Goal: Task Accomplishment & Management: Complete application form

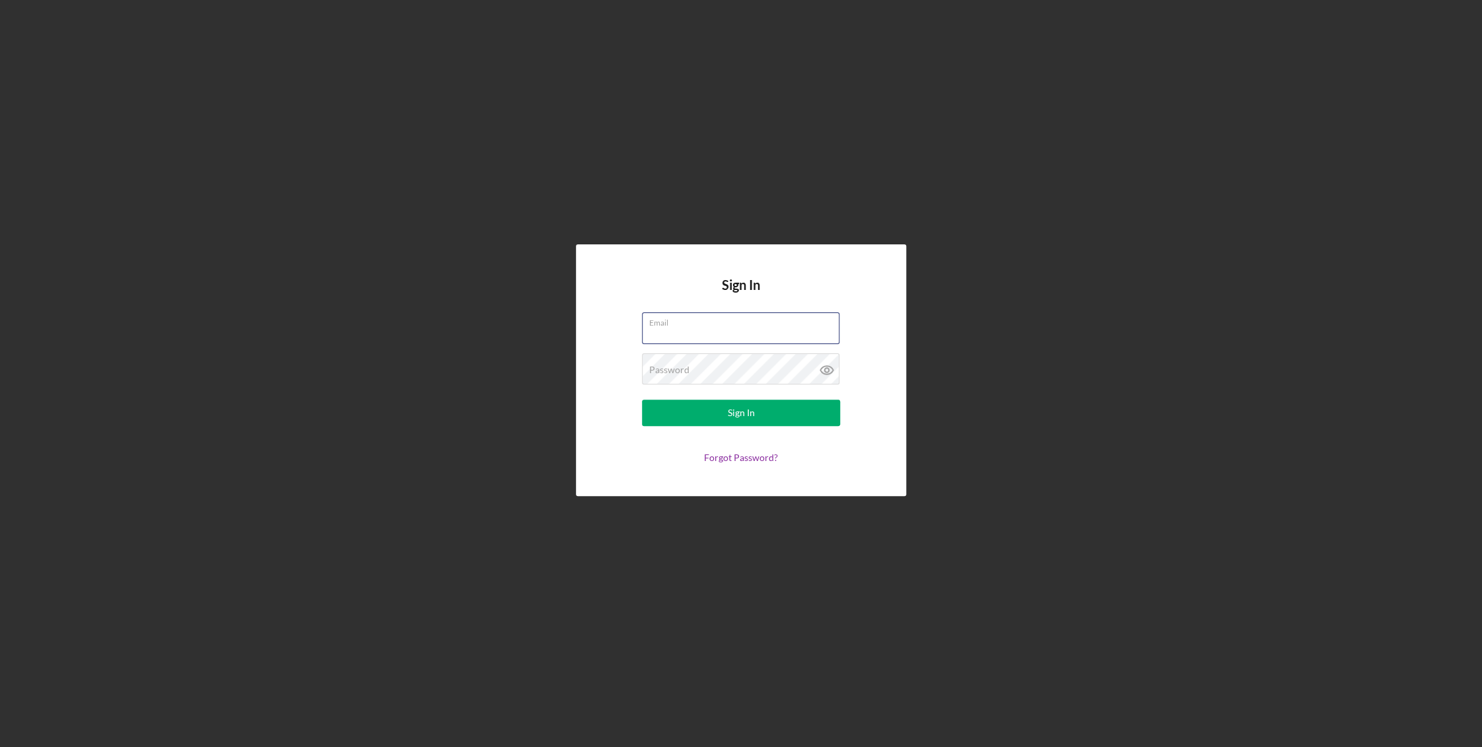
type input "[EMAIL_ADDRESS][DOMAIN_NAME]"
click at [757, 414] on button "Sign In" at bounding box center [741, 412] width 198 height 26
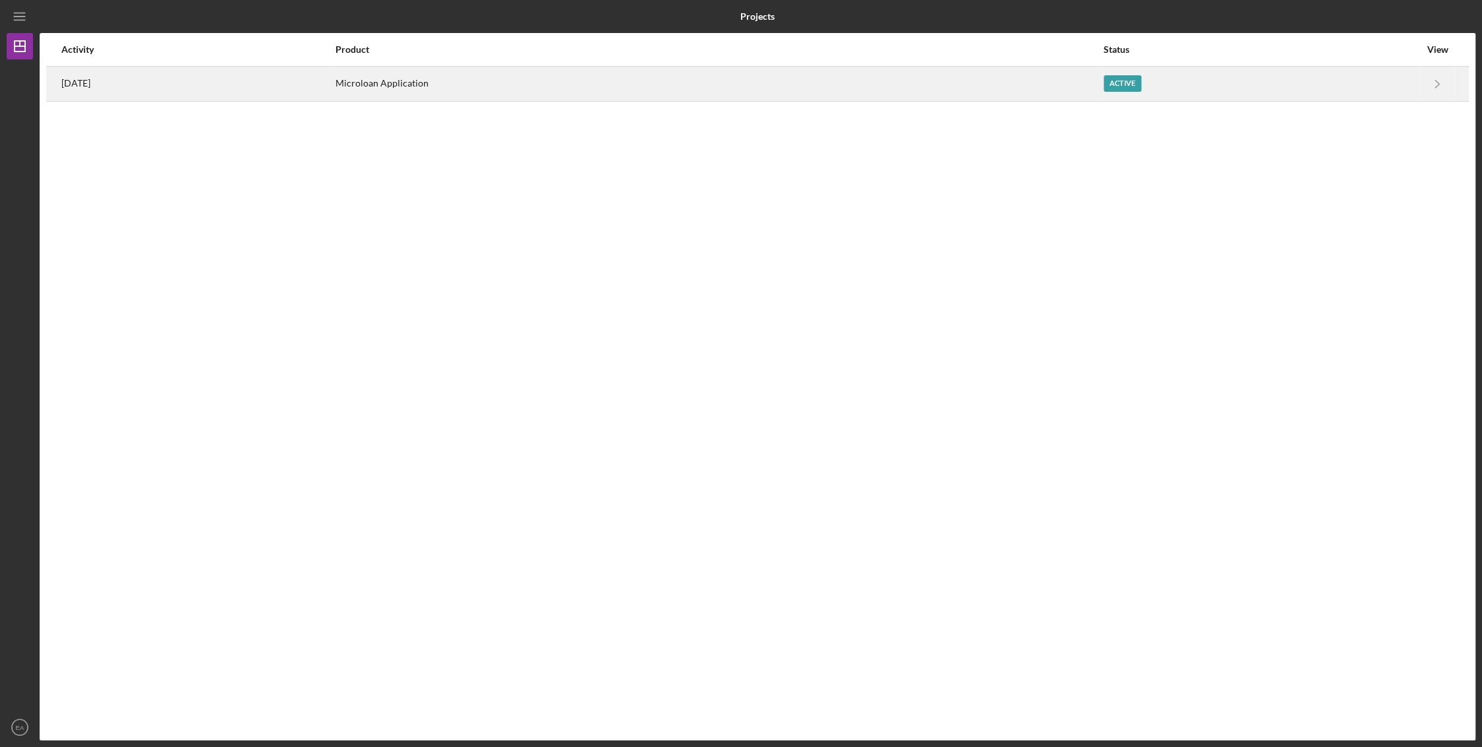
click at [500, 81] on div "Microloan Application" at bounding box center [718, 83] width 767 height 33
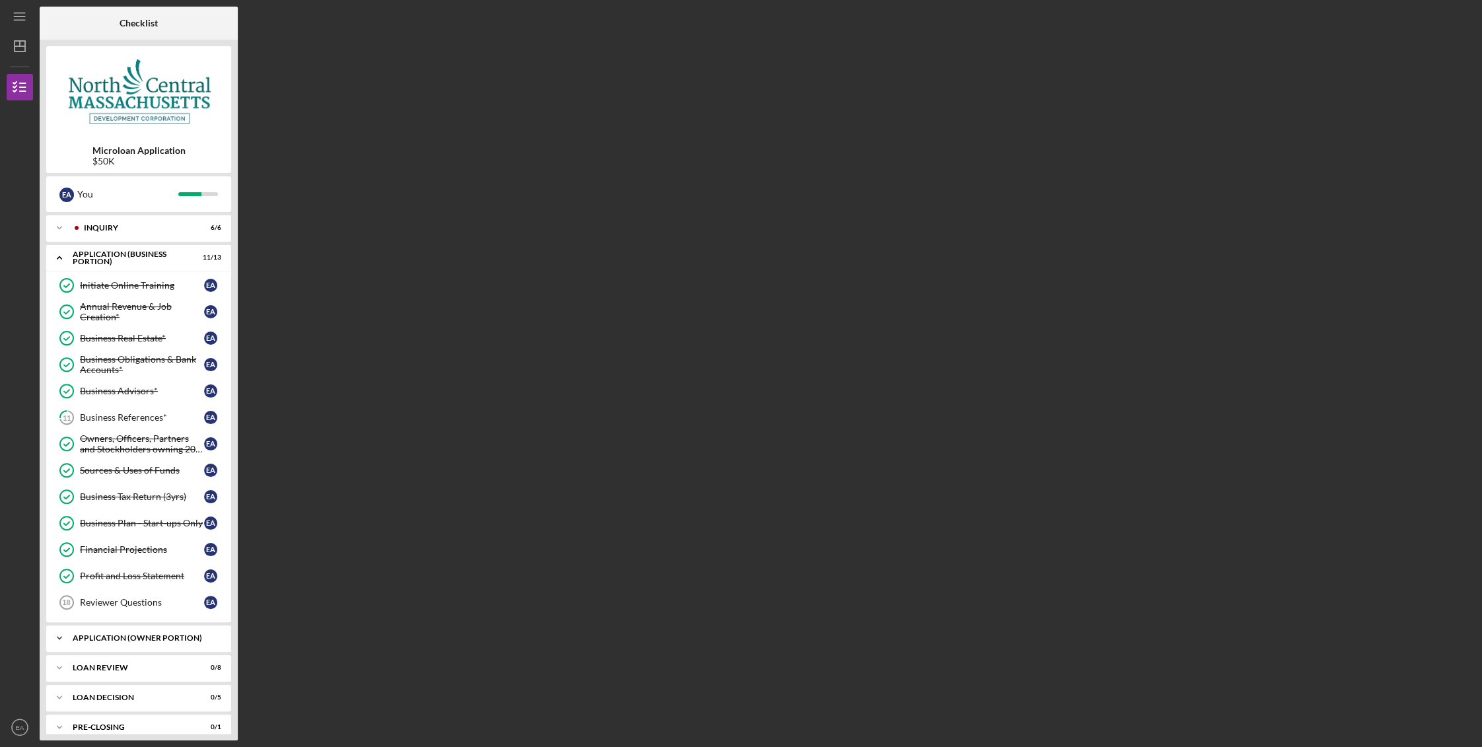
click at [149, 638] on div "APPLICATION (OWNER PORTION)" at bounding box center [144, 638] width 142 height 8
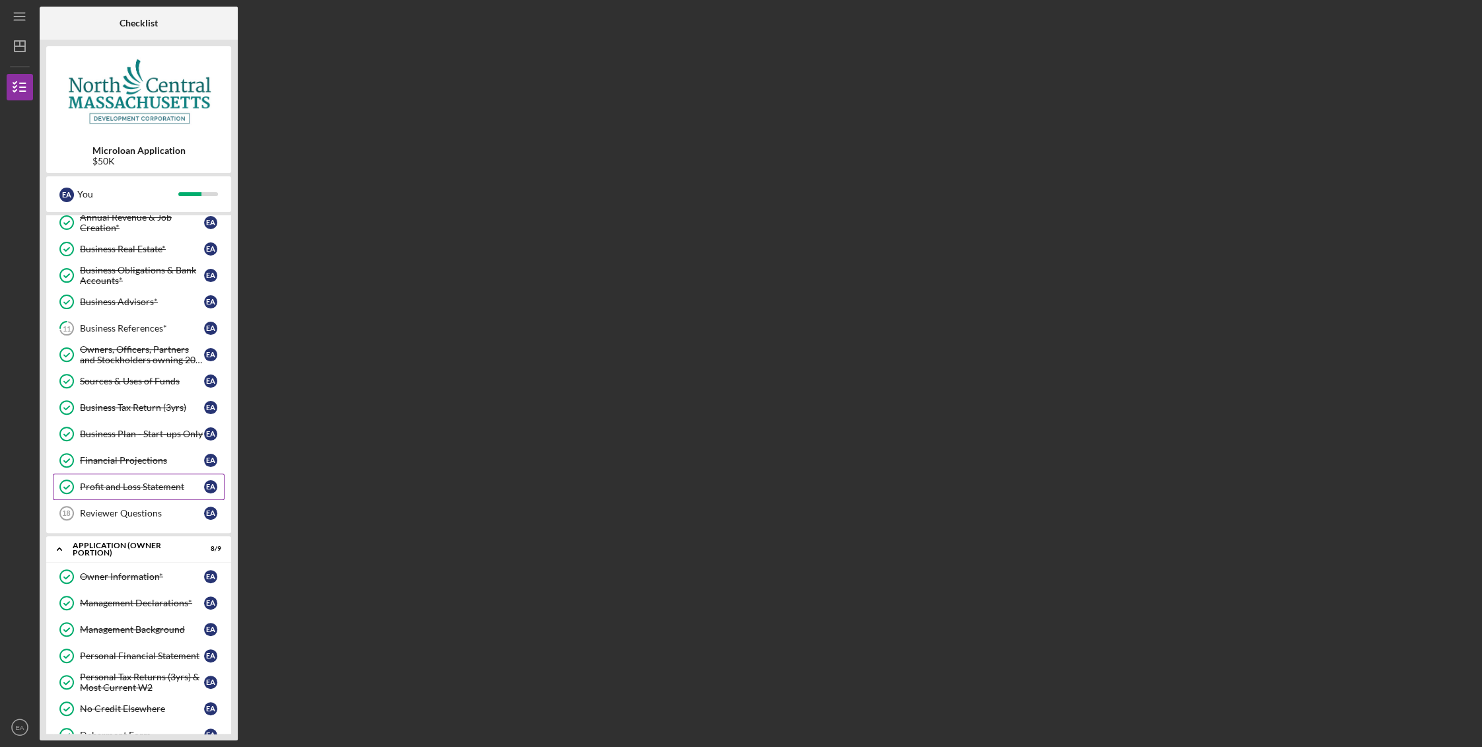
scroll to position [285, 0]
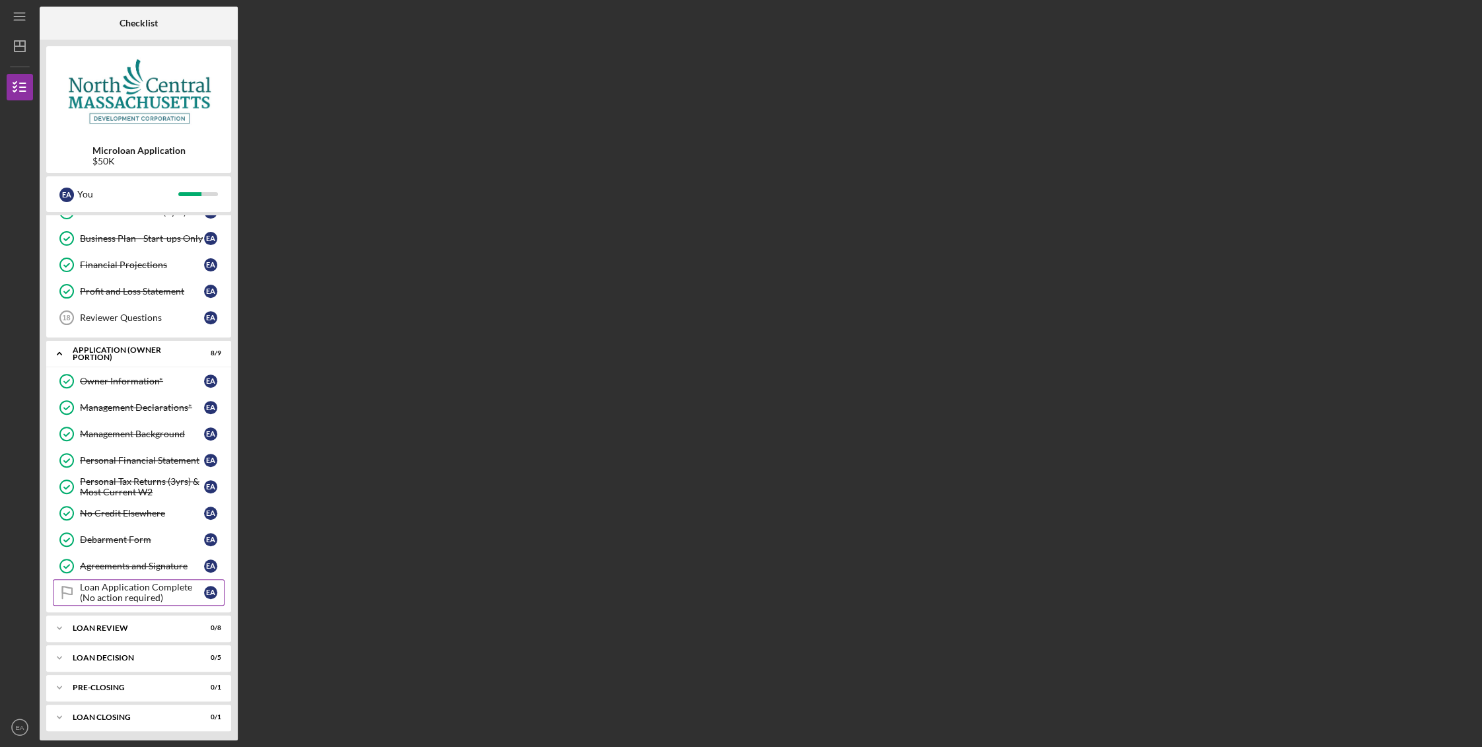
click at [140, 592] on div "Loan Application Complete (No action required)" at bounding box center [142, 592] width 124 height 21
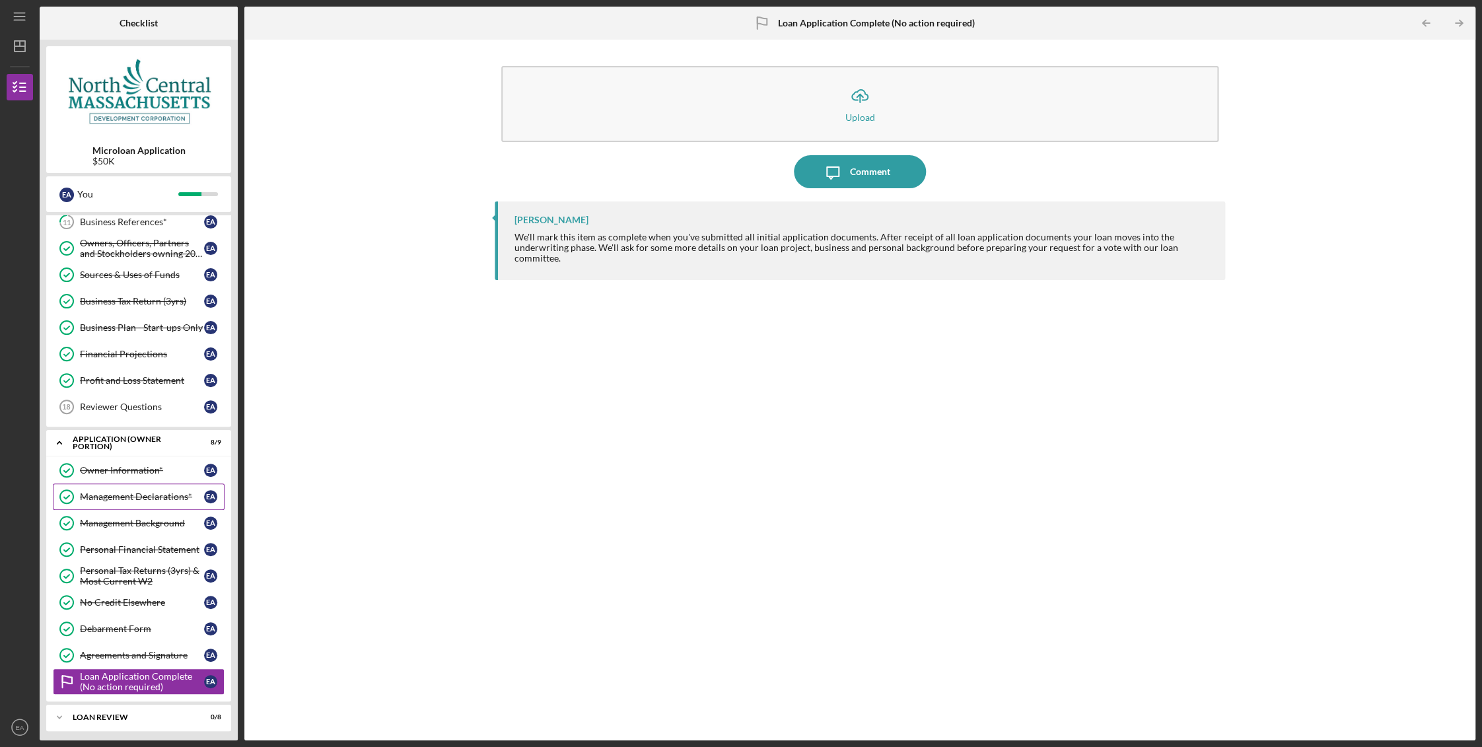
scroll to position [130, 0]
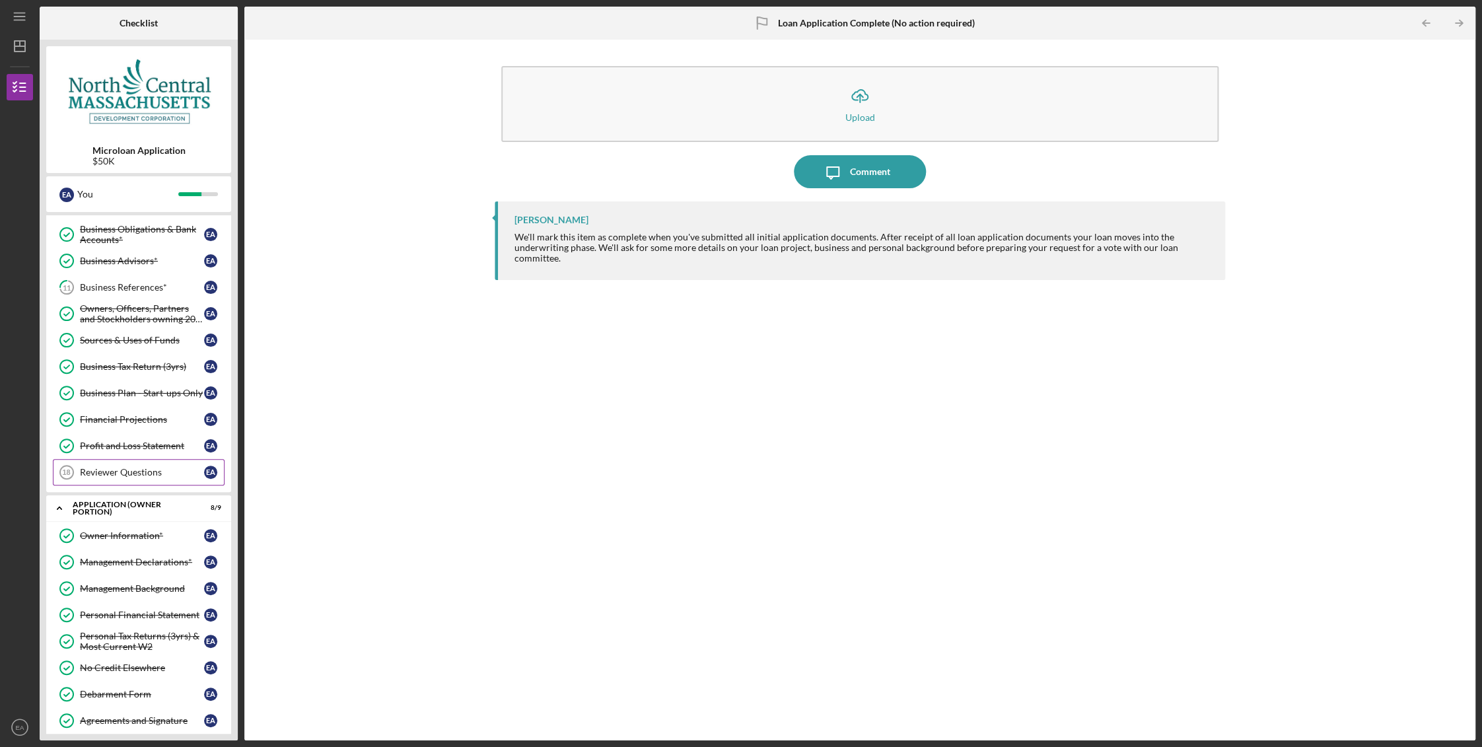
click at [166, 475] on link "Reviewer Questions 18 Reviewer Questions E A" at bounding box center [139, 472] width 172 height 26
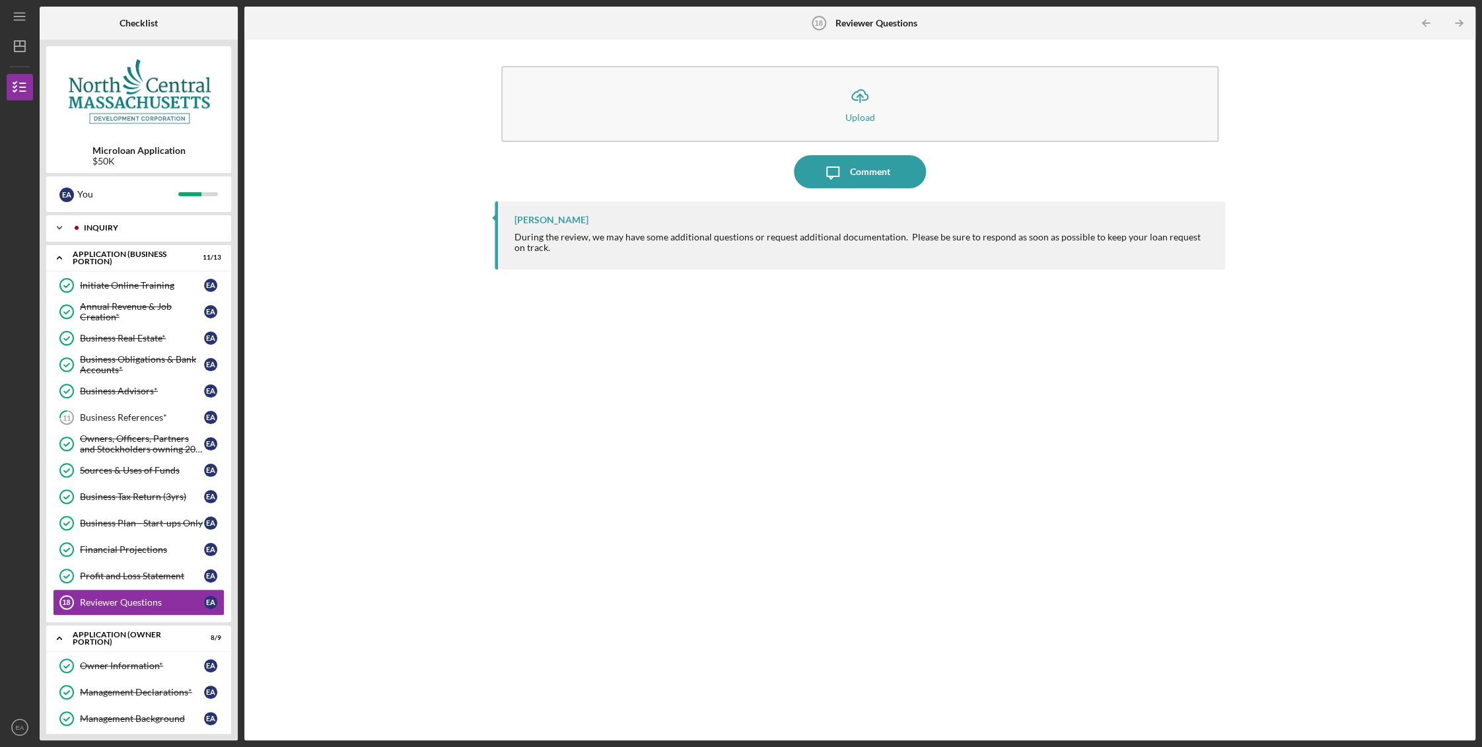
click at [60, 226] on polyline at bounding box center [59, 227] width 4 height 3
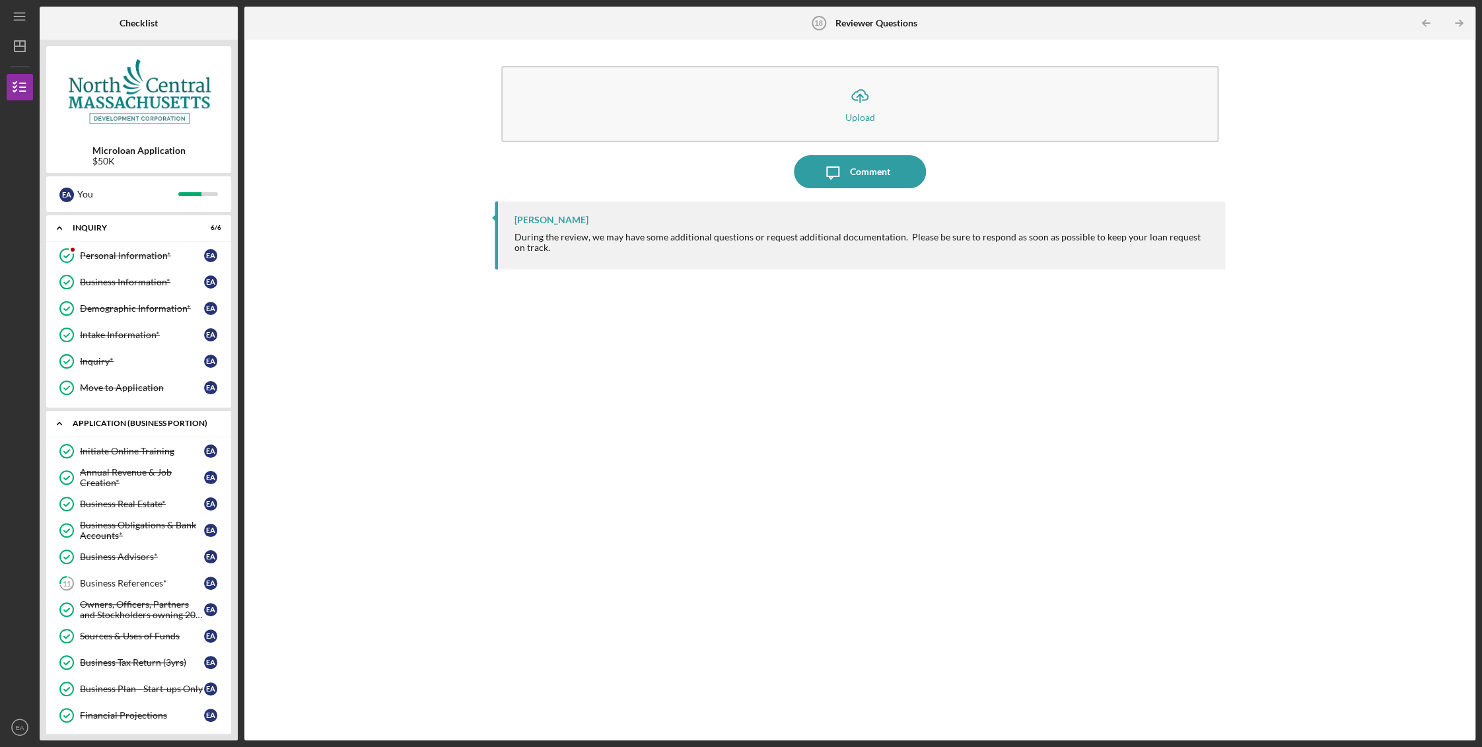
click at [61, 423] on icon "Icon/Expander" at bounding box center [59, 423] width 26 height 26
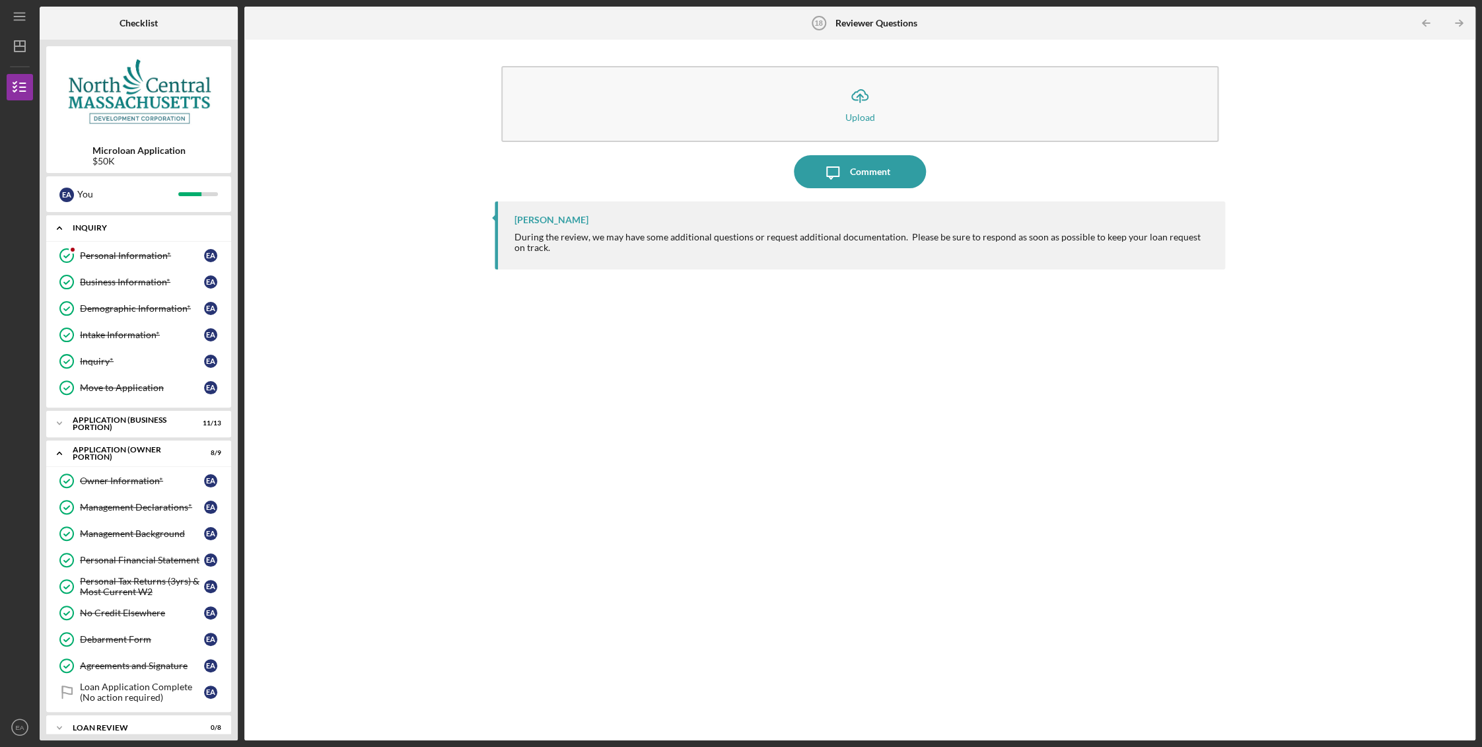
click at [60, 231] on icon "Icon/Expander" at bounding box center [59, 228] width 26 height 26
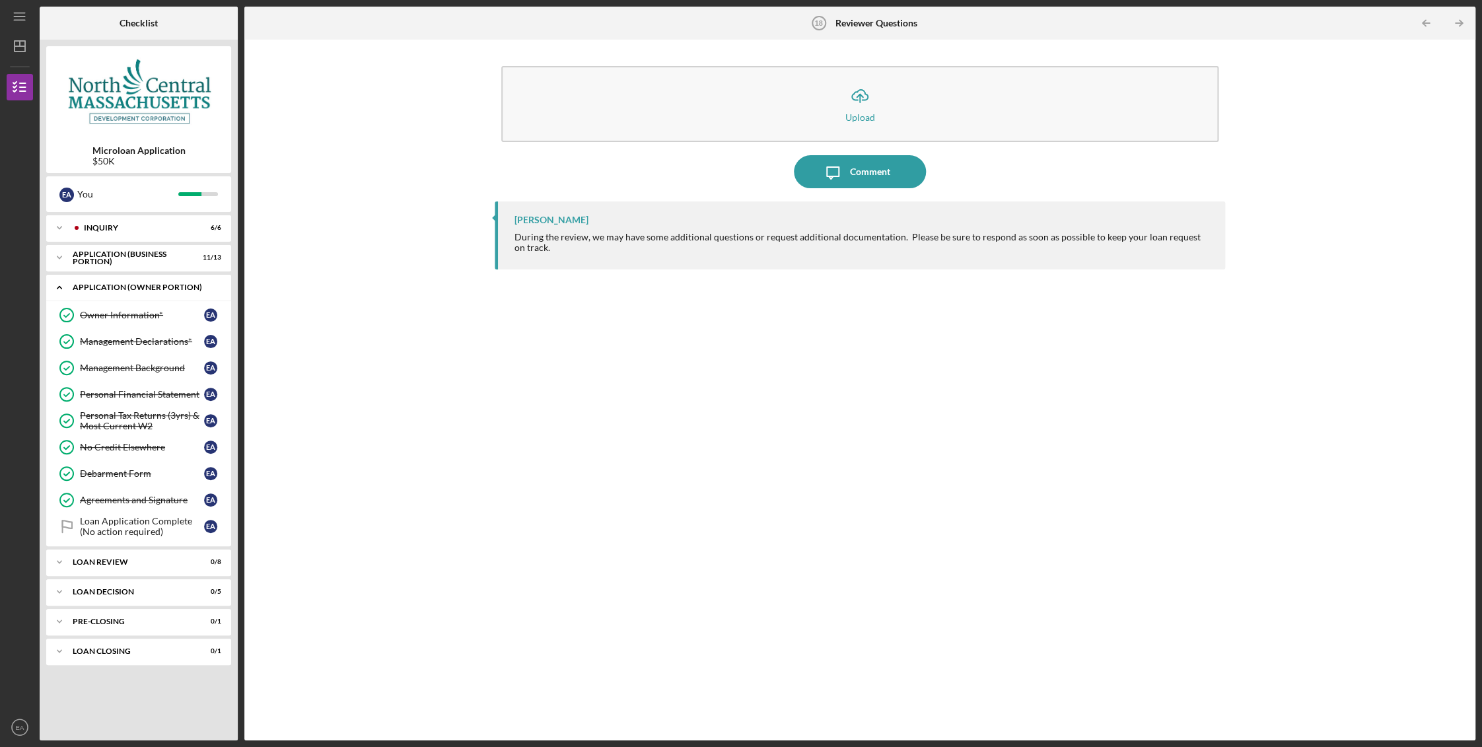
click at [58, 289] on icon "Icon/Expander" at bounding box center [59, 287] width 26 height 26
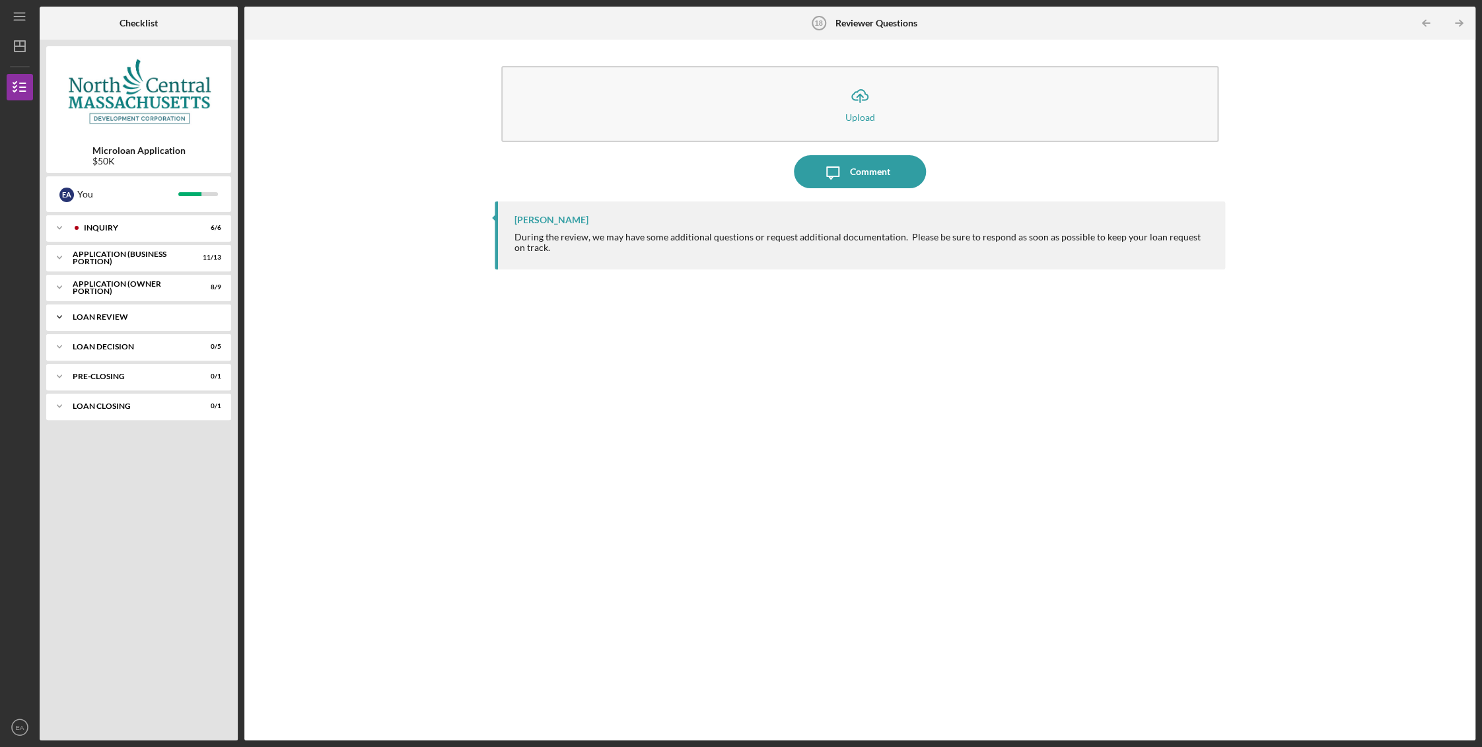
click at [57, 314] on icon "Icon/Expander" at bounding box center [59, 317] width 26 height 26
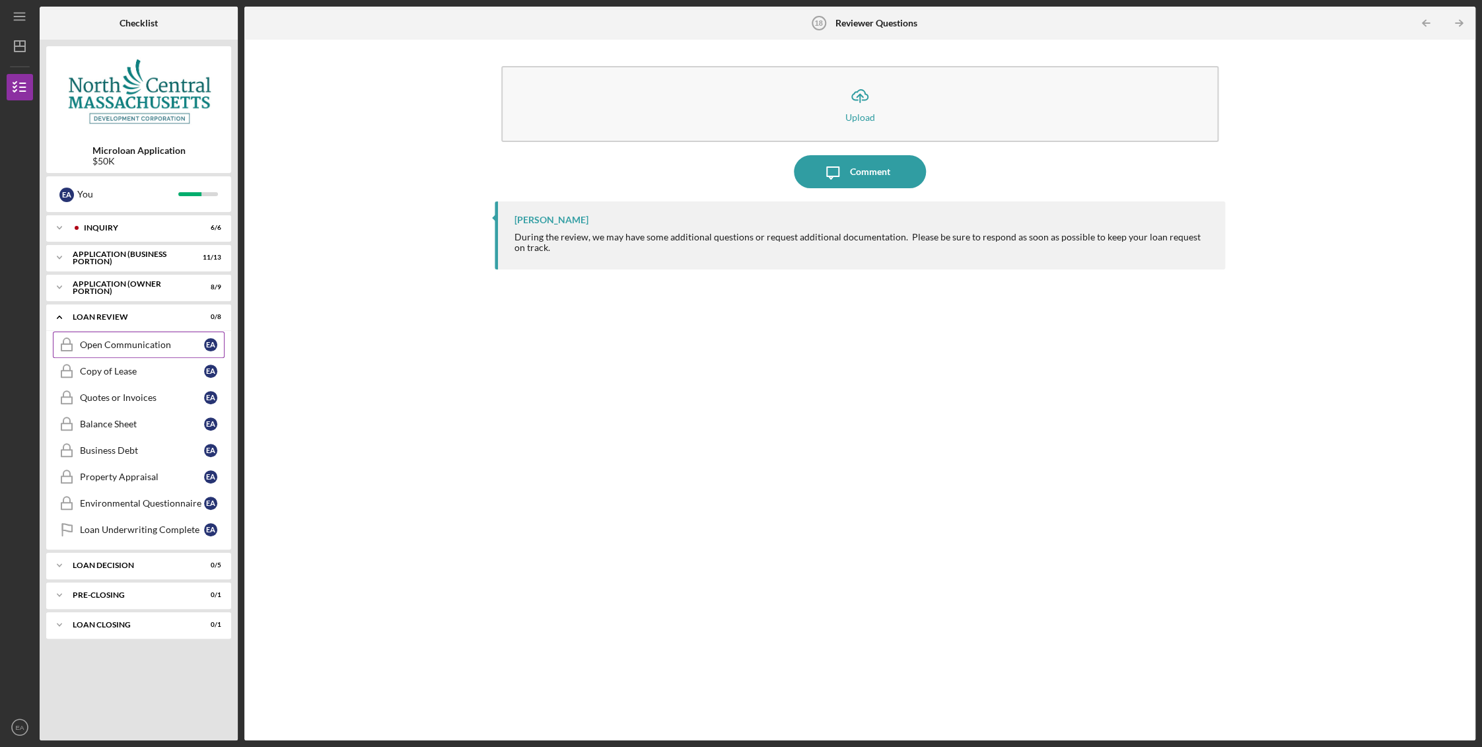
click at [108, 341] on div "Open Communication" at bounding box center [142, 344] width 124 height 11
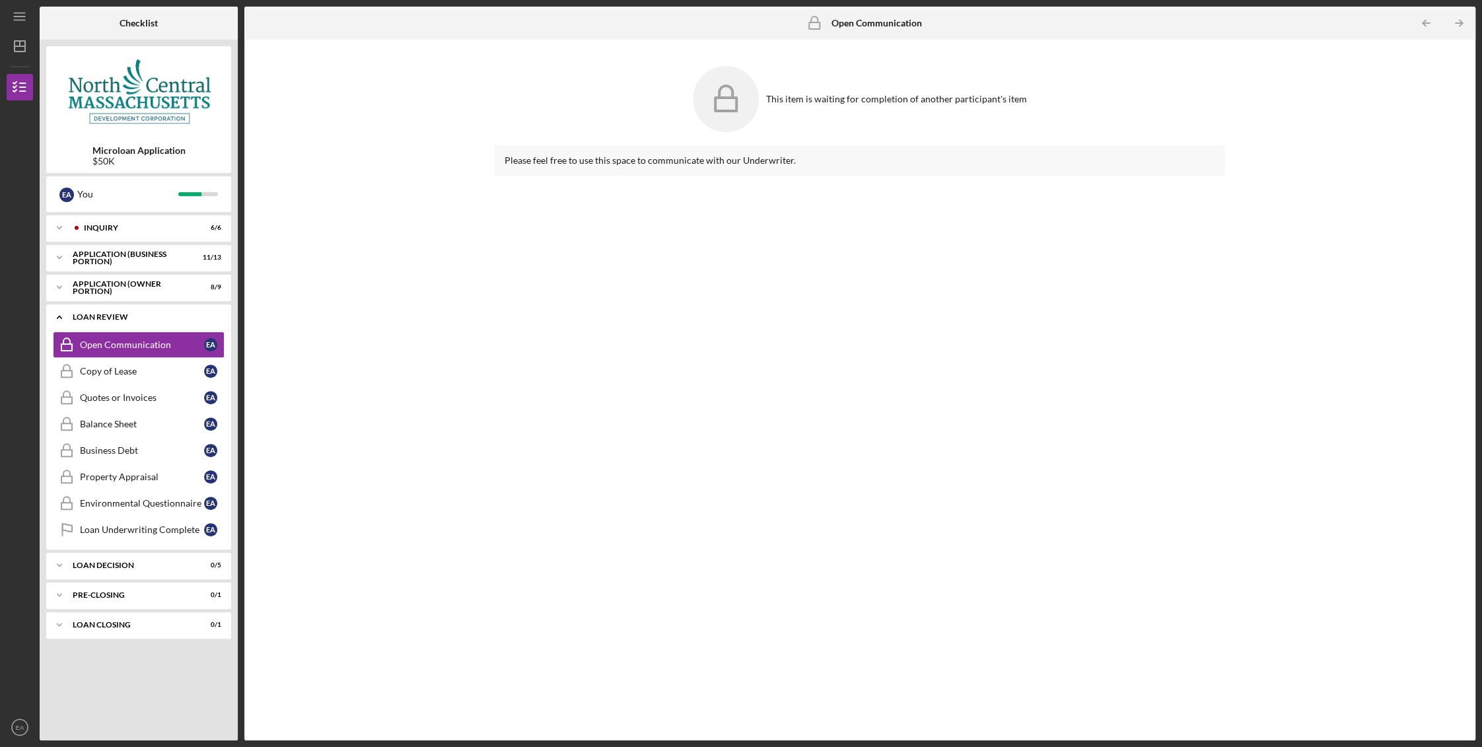
click at [57, 314] on icon "Icon/Expander" at bounding box center [59, 317] width 26 height 26
